Goal: Information Seeking & Learning: Check status

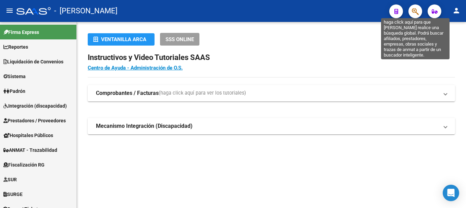
click at [412, 13] on icon "button" at bounding box center [414, 12] width 7 height 8
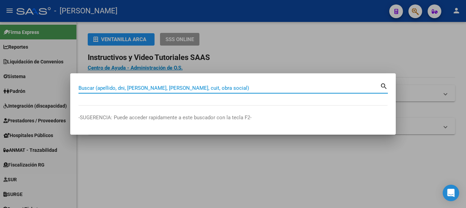
paste input "27988301"
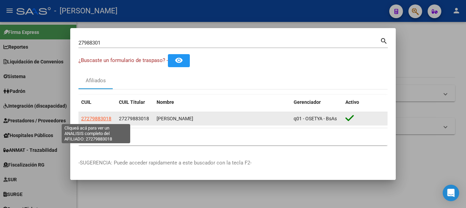
click at [107, 118] on span "27279883018" at bounding box center [96, 118] width 30 height 5
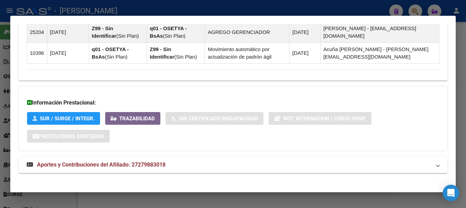
scroll to position [456, 0]
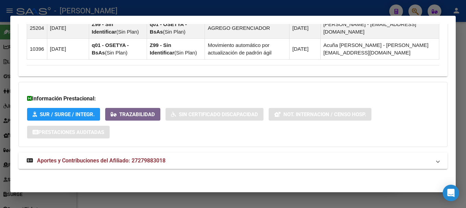
click at [191, 154] on mat-expansion-panel-header "Aportes y Contribuciones del Afiliado: 27279883018" at bounding box center [232, 160] width 429 height 16
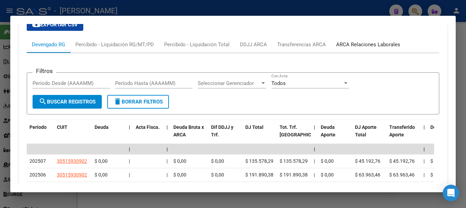
click at [375, 40] on div "ARCA Relaciones Laborales" at bounding box center [368, 44] width 74 height 16
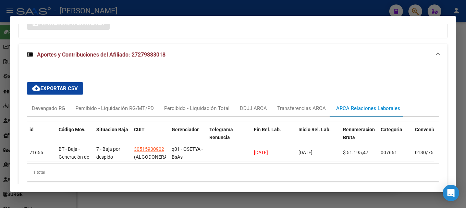
scroll to position [596, 0]
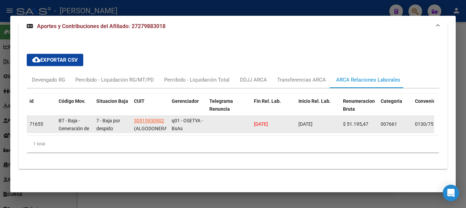
drag, startPoint x: 281, startPoint y: 121, endPoint x: 243, endPoint y: 126, distance: 37.7
click at [243, 126] on div "71655 BT - Baja - Generación de Clave 7 - Baja por despido 30515930902 (ALGODON…" at bounding box center [452, 124] width 851 height 17
copy span "[DATE]"
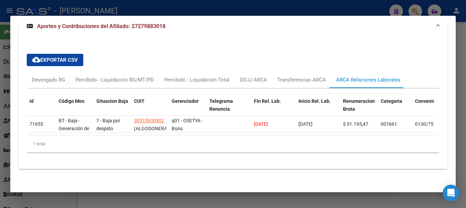
click at [308, 12] on div at bounding box center [233, 104] width 466 height 208
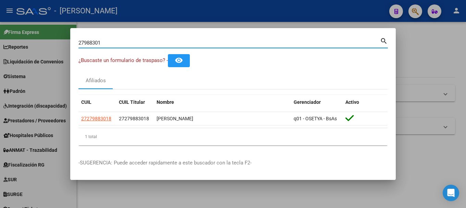
click at [127, 43] on input "27988301" at bounding box center [228, 43] width 301 height 6
paste input "0264411298"
type input "20264411298"
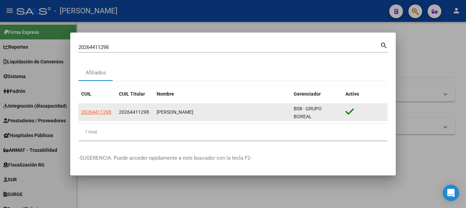
click at [99, 108] on datatable-body-cell "20264411298" at bounding box center [97, 112] width 38 height 17
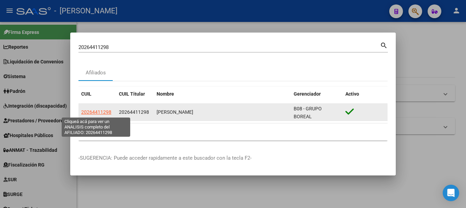
click at [97, 113] on span "20264411298" at bounding box center [96, 111] width 30 height 5
type textarea "20264411298"
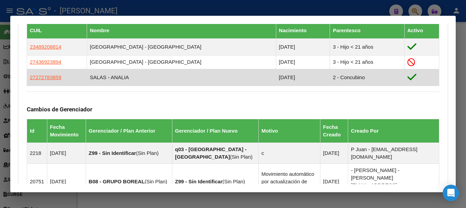
scroll to position [377, 0]
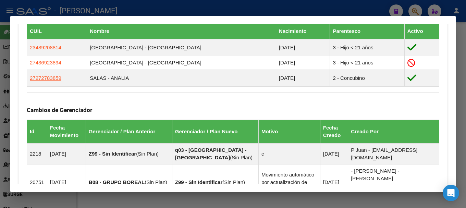
click at [182, 8] on div at bounding box center [233, 104] width 466 height 208
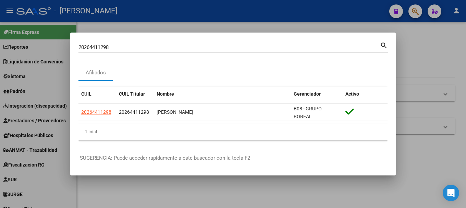
click at [124, 47] on input "20264411298" at bounding box center [228, 47] width 301 height 6
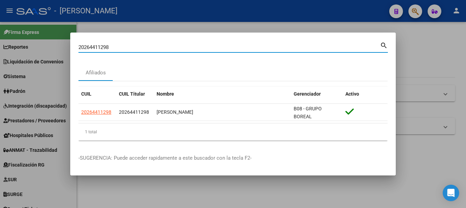
click at [124, 47] on input "20264411298" at bounding box center [228, 47] width 301 height 6
paste input "2908357"
type input "20262908357"
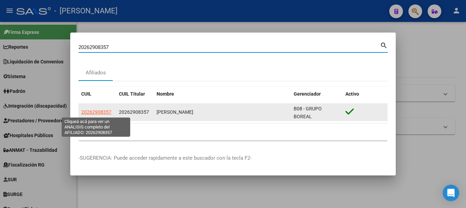
click at [100, 113] on span "20262908357" at bounding box center [96, 111] width 30 height 5
type textarea "20262908357"
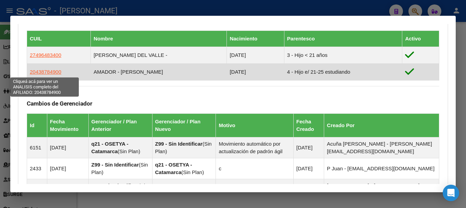
drag, startPoint x: 65, startPoint y: 72, endPoint x: 31, endPoint y: 74, distance: 34.3
click at [31, 74] on td "20438784900" at bounding box center [59, 71] width 64 height 17
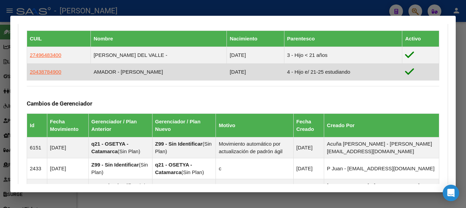
click at [74, 69] on td "20438784900" at bounding box center [59, 71] width 64 height 17
drag, startPoint x: 78, startPoint y: 70, endPoint x: 29, endPoint y: 73, distance: 49.0
click at [29, 73] on td "20438784900" at bounding box center [59, 71] width 64 height 17
copy span "20438784900"
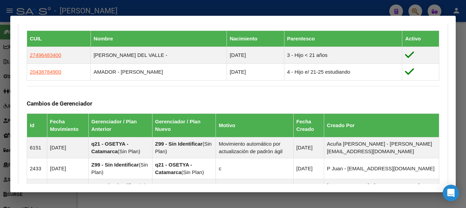
click at [0, 94] on div at bounding box center [233, 104] width 466 height 208
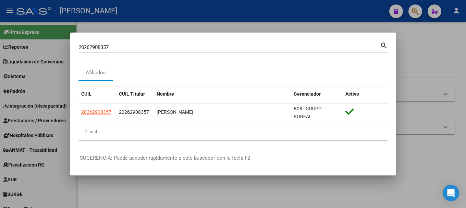
click at [204, 47] on input "20262908357" at bounding box center [228, 47] width 301 height 6
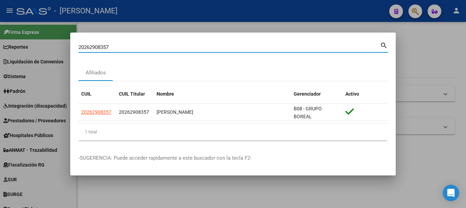
click at [204, 47] on input "20262908357" at bounding box center [228, 47] width 301 height 6
paste input "744688332"
click at [259, 49] on input "27446883327" at bounding box center [228, 47] width 301 height 6
paste input "0181027755"
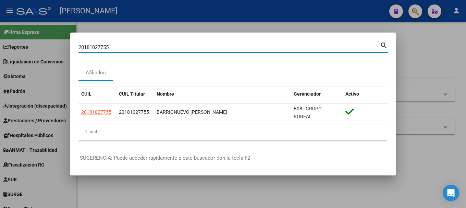
click at [267, 49] on input "20181027755" at bounding box center [228, 47] width 301 height 6
paste input "41844004"
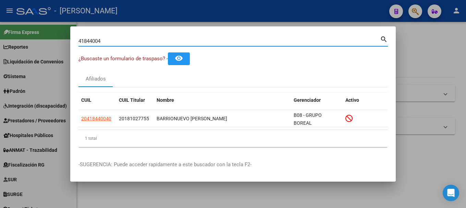
click at [147, 39] on input "41844004" at bounding box center [228, 41] width 301 height 6
paste input "20454572492"
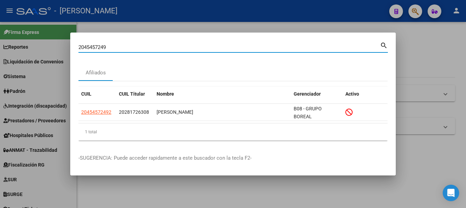
click at [141, 49] on input "2045457249" at bounding box center [228, 47] width 301 height 6
paste input "309495102"
click at [186, 53] on div "20309495102 Buscar (apellido, dni, [PERSON_NAME], [PERSON_NAME], cuit, obra soc…" at bounding box center [232, 50] width 309 height 18
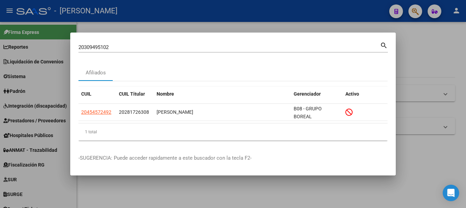
click at [186, 52] on div "20309495102 Buscar (apellido, dni, [PERSON_NAME], [PERSON_NAME], cuit, obra soc…" at bounding box center [228, 47] width 301 height 10
click at [186, 51] on div "20309495102 Buscar (apellido, dni, [PERSON_NAME], [PERSON_NAME], cuit, obra soc…" at bounding box center [228, 47] width 301 height 10
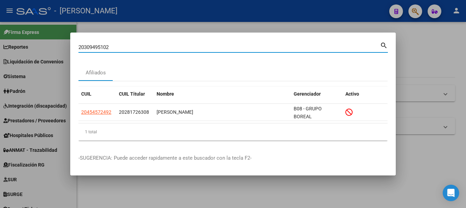
click at [186, 50] on input "20309495102" at bounding box center [228, 47] width 301 height 6
paste input "43270615"
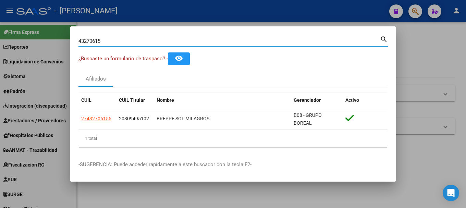
click at [199, 43] on input "43270615" at bounding box center [228, 41] width 301 height 6
paste input "20453846793"
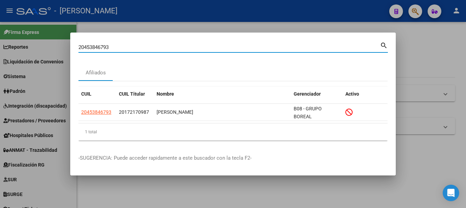
click at [190, 46] on input "20453846793" at bounding box center [228, 47] width 301 height 6
paste input "290862745"
type input "20290862745"
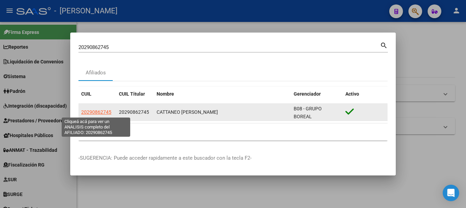
click at [97, 111] on span "20290862745" at bounding box center [96, 111] width 30 height 5
type textarea "20290862745"
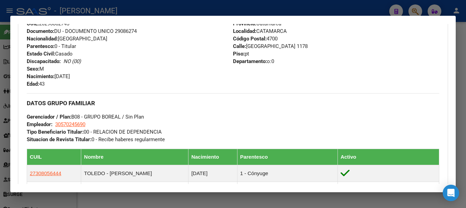
scroll to position [361, 0]
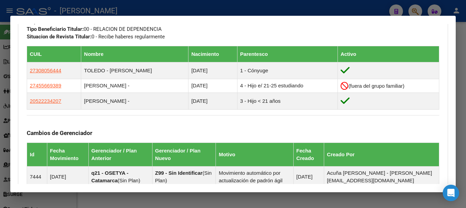
click at [193, 5] on div at bounding box center [233, 104] width 466 height 208
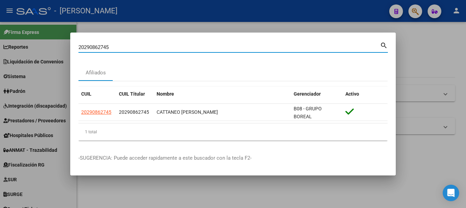
click at [135, 50] on input "20290862745" at bounding box center [228, 47] width 301 height 6
paste input "3434488354"
click at [129, 40] on mat-dialog-container "23434488354 Buscar (apellido, dni, cuil, nro traspaso, cuit, obra social) searc…" at bounding box center [232, 104] width 325 height 143
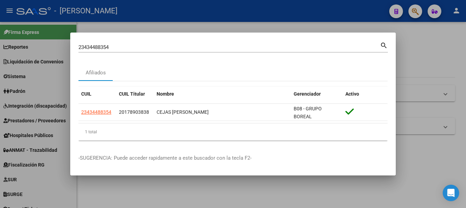
click at [117, 48] on input "23434488354" at bounding box center [228, 47] width 301 height 6
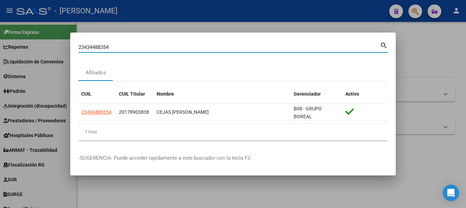
click at [117, 48] on input "23434488354" at bounding box center [228, 47] width 301 height 6
paste input "7448354291"
drag, startPoint x: 135, startPoint y: 42, endPoint x: 127, endPoint y: 46, distance: 9.5
click at [135, 42] on div "27448354291 Buscar (apellido, dni, [PERSON_NAME], [PERSON_NAME], cuit, obra soc…" at bounding box center [232, 47] width 309 height 12
click at [126, 46] on input "27448354291" at bounding box center [228, 47] width 301 height 6
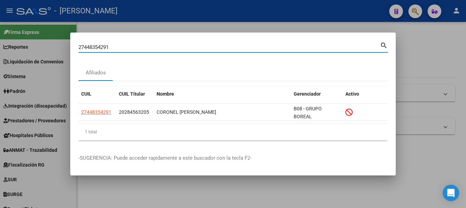
click at [126, 46] on input "27448354291" at bounding box center [228, 47] width 301 height 6
paste input "14958058"
click at [143, 44] on div "27414958058 Buscar (apellido, dni, [PERSON_NAME], [PERSON_NAME], cuit, obra soc…" at bounding box center [228, 47] width 301 height 10
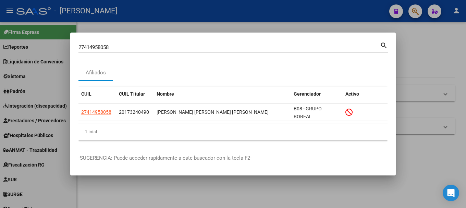
click at [143, 44] on div "27414958058 Buscar (apellido, dni, [PERSON_NAME], [PERSON_NAME], cuit, obra soc…" at bounding box center [228, 47] width 301 height 10
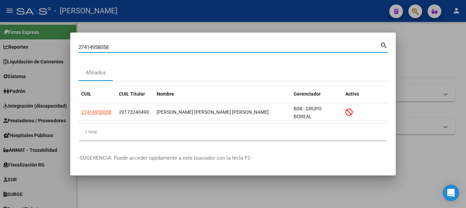
paste input "41844106"
click at [143, 46] on input "2741495805841844106" at bounding box center [228, 47] width 301 height 6
paste input
type input "41844106"
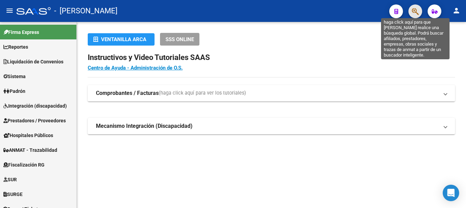
click at [413, 15] on icon "button" at bounding box center [414, 12] width 7 height 8
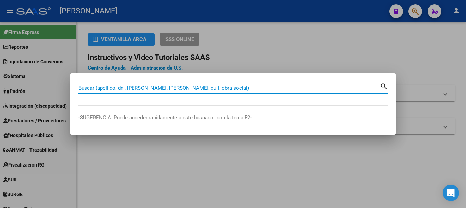
paste input "44117842"
type input "44117842"
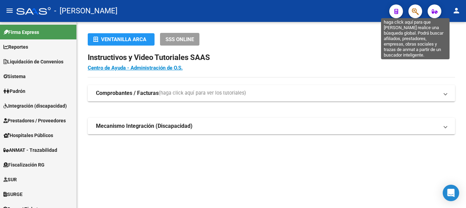
click at [416, 13] on icon "button" at bounding box center [414, 12] width 7 height 8
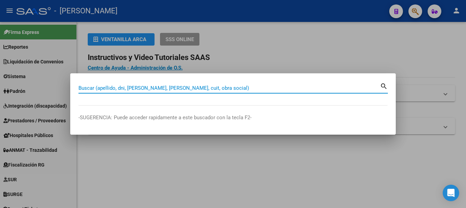
paste input "20318047880"
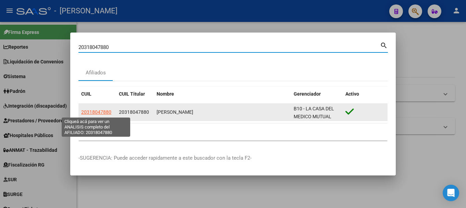
click at [98, 111] on span "20318047880" at bounding box center [96, 111] width 30 height 5
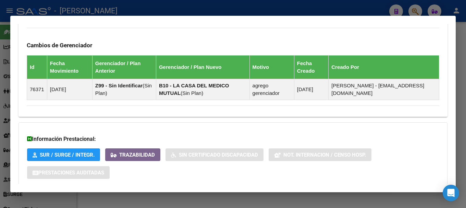
scroll to position [500, 0]
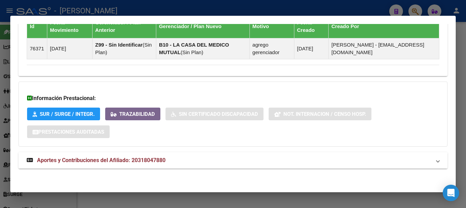
click at [201, 167] on mat-expansion-panel-header "Aportes y Contribuciones del Afiliado: 20318047880" at bounding box center [232, 160] width 429 height 16
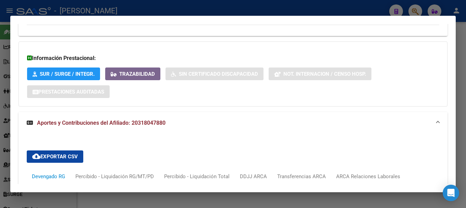
scroll to position [608, 0]
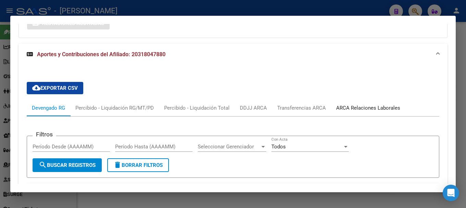
click at [361, 105] on div "ARCA Relaciones Laborales" at bounding box center [368, 108] width 64 height 8
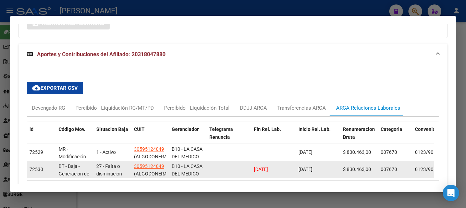
drag, startPoint x: 286, startPoint y: 169, endPoint x: 251, endPoint y: 174, distance: 35.9
click at [251, 174] on div "72530 BT - Baja - Generación de Clave 27 - Falta o disminución del trabajo/ Art…" at bounding box center [452, 169] width 851 height 17
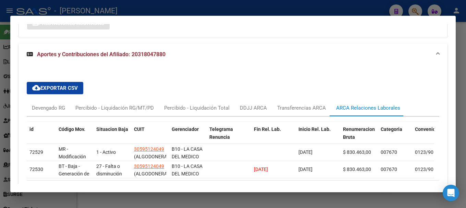
copy span "31/07/2025"
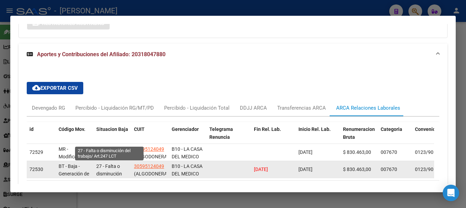
click at [114, 173] on span "27 - Falta o disminución del trabajo/ Art.247 LCT" at bounding box center [109, 177] width 26 height 29
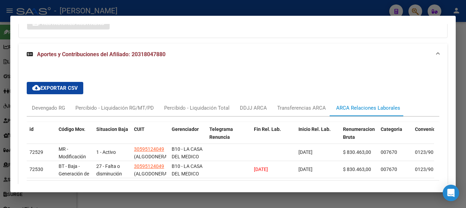
click at [160, 9] on div at bounding box center [233, 104] width 466 height 208
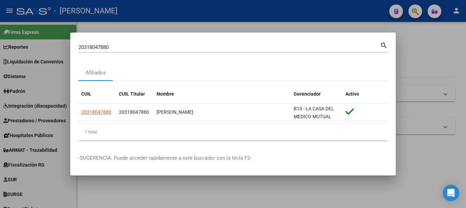
click at [113, 40] on mat-dialog-container "20318047880 Buscar (apellido, dni, cuil, nro traspaso, cuit, obra social) searc…" at bounding box center [232, 104] width 325 height 143
click at [111, 45] on input "20318047880" at bounding box center [228, 47] width 301 height 6
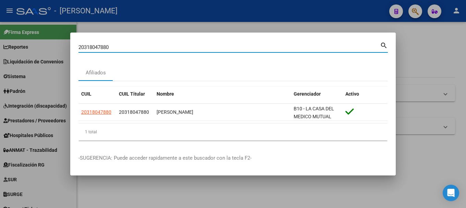
click at [111, 45] on input "20318047880" at bounding box center [228, 47] width 301 height 6
paste input "241946801"
type input "20241946801"
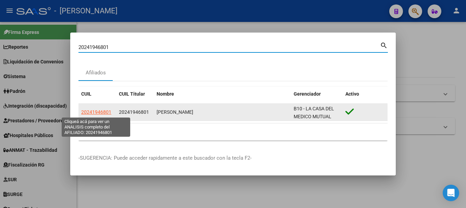
click at [99, 113] on span "20241946801" at bounding box center [96, 111] width 30 height 5
type textarea "20241946801"
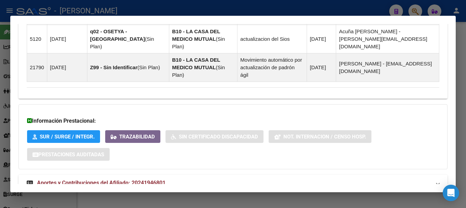
click at [293, 179] on mat-panel-title "Aportes y Contribuciones del Afiliado: 20241946801" at bounding box center [229, 183] width 404 height 8
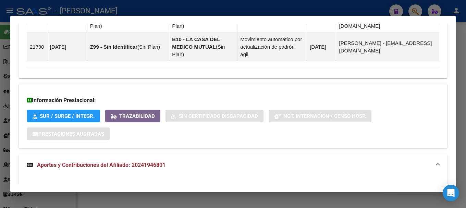
scroll to position [588, 0]
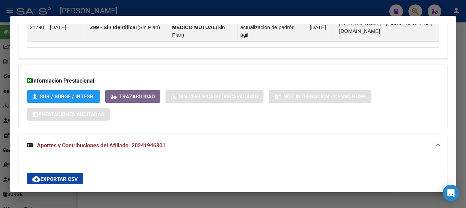
click at [402, 195] on div "ARCA Relaciones Laborales" at bounding box center [417, 199] width 64 height 8
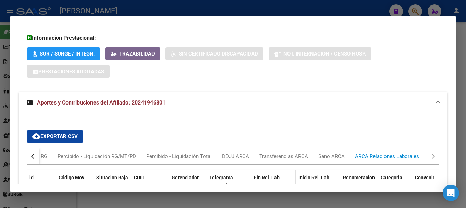
scroll to position [656, 0]
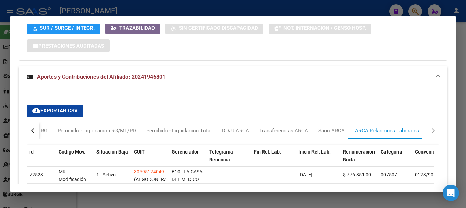
drag, startPoint x: 284, startPoint y: 173, endPoint x: 251, endPoint y: 173, distance: 33.5
click at [251, 183] on datatable-body-cell "31/07/2025" at bounding box center [273, 191] width 45 height 17
copy span "31/07/2025"
click at [167, 16] on mat-dialog-container "Análisis Afiliado - CUIL: 20241946801 DATOS PADRÓN ÁGIL: MUSSIN JAVIER ANDRES |…" at bounding box center [232, 104] width 445 height 177
click at [171, 9] on div at bounding box center [233, 104] width 466 height 208
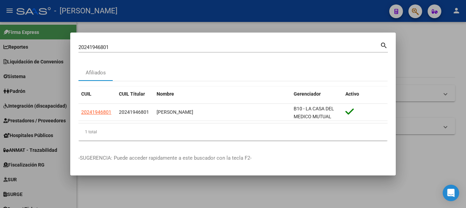
click at [132, 49] on input "20241946801" at bounding box center [228, 47] width 301 height 6
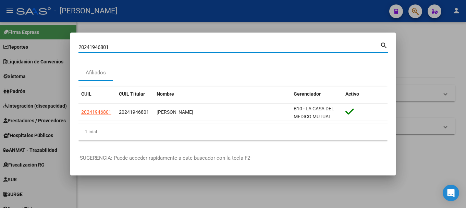
click at [132, 49] on input "20241946801" at bounding box center [228, 47] width 301 height 6
paste input "21558848"
type input "20221558848"
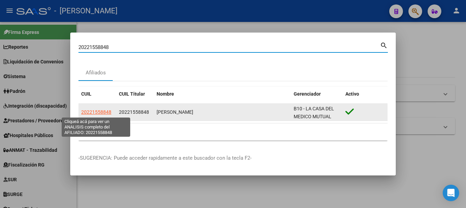
click at [93, 112] on span "20221558848" at bounding box center [96, 111] width 30 height 5
type textarea "20221558848"
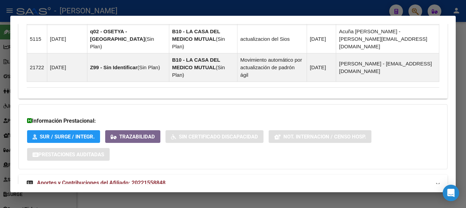
click at [329, 179] on mat-panel-title "Aportes y Contribuciones del Afiliado: 20221558848" at bounding box center [229, 183] width 404 height 8
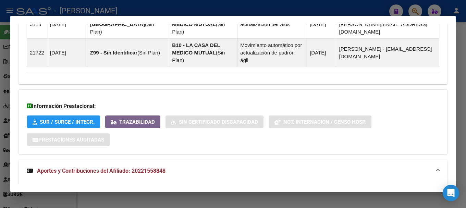
scroll to position [574, 0]
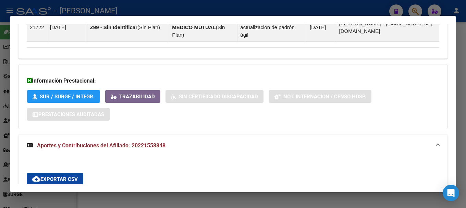
click at [399, 191] on div "ARCA Relaciones Laborales" at bounding box center [417, 199] width 74 height 16
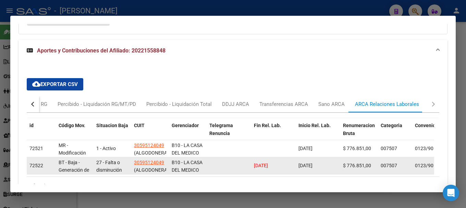
drag, startPoint x: 282, startPoint y: 143, endPoint x: 248, endPoint y: 143, distance: 33.5
click at [248, 157] on div "72522 BT - Baja - Generación de Clave 27 - Falta o disminución del trabajo/ Art…" at bounding box center [452, 165] width 851 height 17
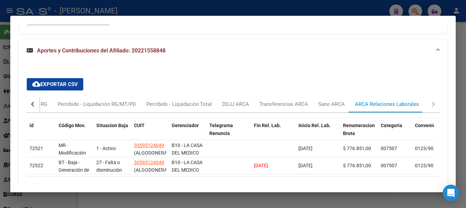
copy span "31/07/2025"
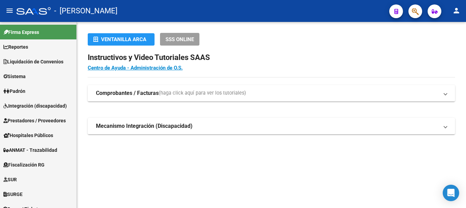
click at [417, 5] on span "button" at bounding box center [414, 11] width 7 height 14
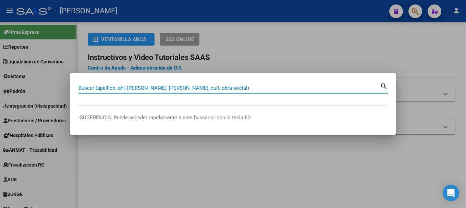
paste input "20267915963"
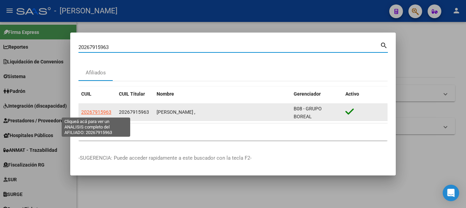
click at [99, 111] on span "20267915963" at bounding box center [96, 111] width 30 height 5
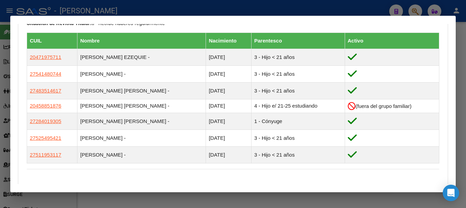
scroll to position [396, 0]
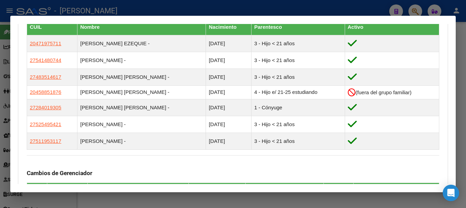
click at [339, 10] on div at bounding box center [233, 104] width 466 height 208
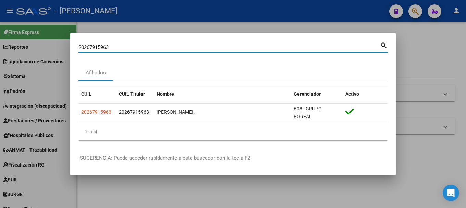
click at [173, 46] on input "20267915963" at bounding box center [228, 47] width 301 height 6
paste input "40820805"
type input "40820805"
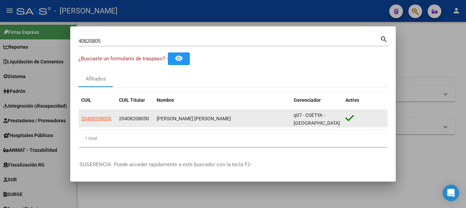
click at [94, 122] on datatable-body-cell "20408208050" at bounding box center [97, 118] width 38 height 17
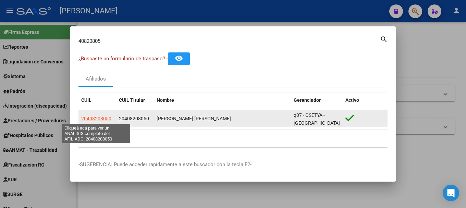
click at [94, 121] on span "20408208050" at bounding box center [96, 118] width 30 height 5
copy span "208050"
type textarea "20408208050"
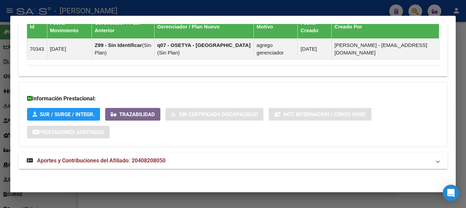
click at [142, 153] on mat-expansion-panel-header "Aportes y Contribuciones del Afiliado: 20408208050" at bounding box center [232, 160] width 429 height 16
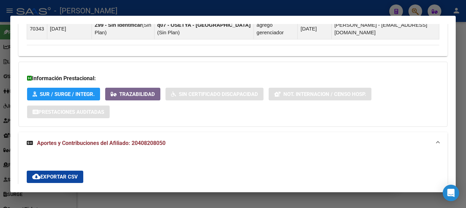
scroll to position [613, 0]
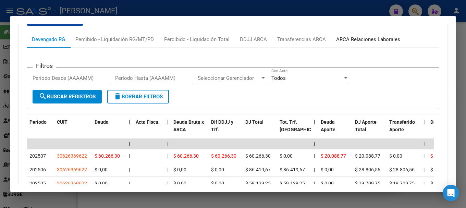
click at [363, 40] on div "ARCA Relaciones Laborales" at bounding box center [368, 40] width 64 height 8
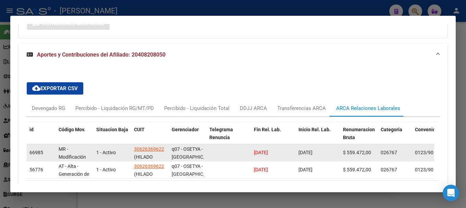
scroll to position [575, 0]
